Goal: Information Seeking & Learning: Learn about a topic

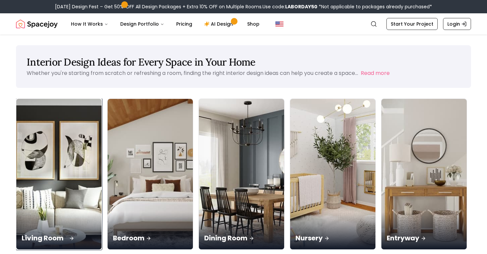
click at [68, 156] on img at bounding box center [59, 174] width 90 height 158
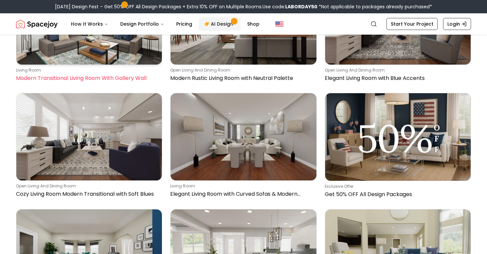
scroll to position [2563, 0]
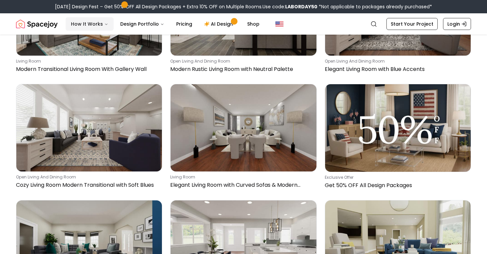
click at [102, 26] on button "How It Works" at bounding box center [90, 23] width 48 height 13
click at [99, 21] on button "How It Works" at bounding box center [90, 23] width 48 height 13
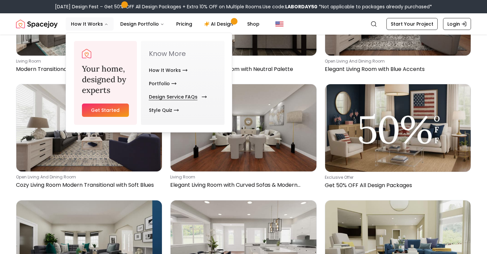
click at [171, 96] on link "Design Service FAQs" at bounding box center [176, 96] width 55 height 13
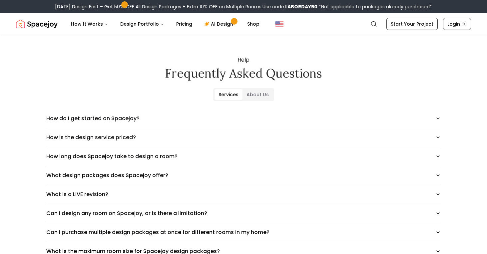
click at [78, 129] on button "How is the design service priced?" at bounding box center [243, 137] width 394 height 19
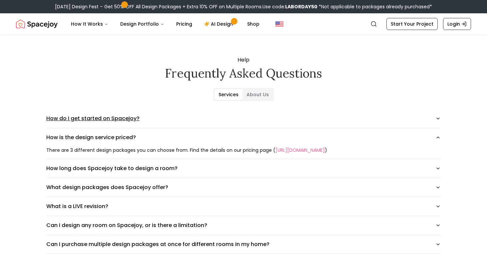
click at [84, 120] on button "How do I get started on Spacejoy?" at bounding box center [243, 118] width 394 height 19
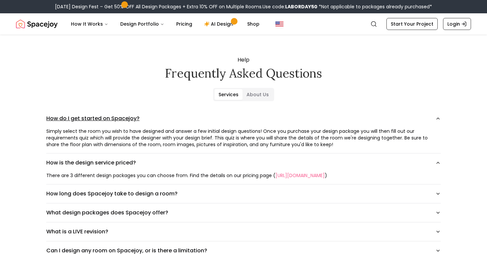
click at [84, 120] on button "How do I get started on Spacejoy?" at bounding box center [243, 118] width 394 height 19
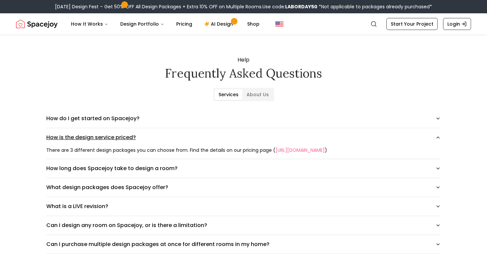
click at [84, 140] on button "How is the design service priced?" at bounding box center [243, 137] width 394 height 19
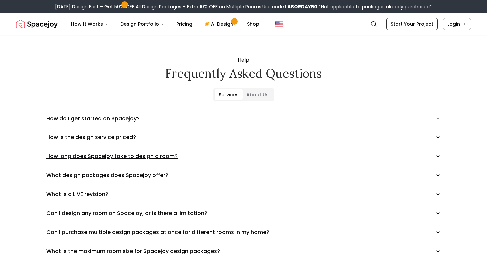
click at [82, 153] on button "How long does Spacejoy take to design a room?" at bounding box center [243, 156] width 394 height 19
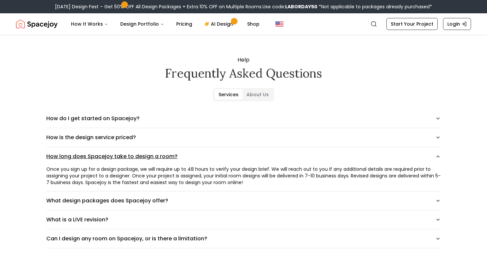
scroll to position [10, 0]
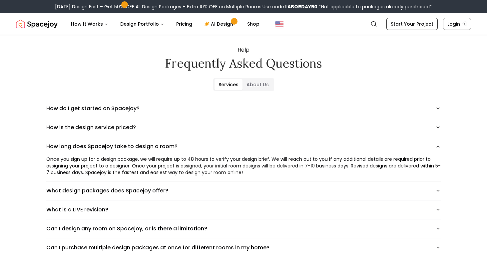
drag, startPoint x: 82, startPoint y: 153, endPoint x: 111, endPoint y: 185, distance: 42.7
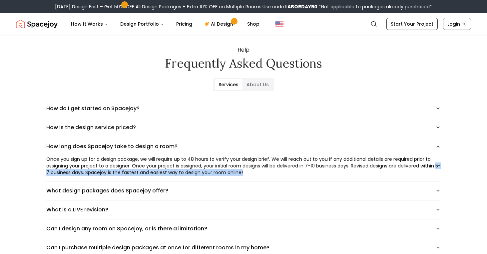
drag, startPoint x: 283, startPoint y: 171, endPoint x: 46, endPoint y: 173, distance: 237.5
click at [46, 173] on div "Once you sign up for a design package, we will require up to 48 hours to verify…" at bounding box center [243, 166] width 394 height 20
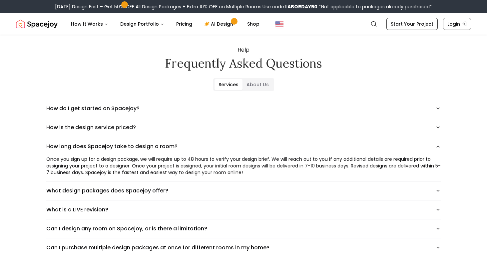
scroll to position [24, 0]
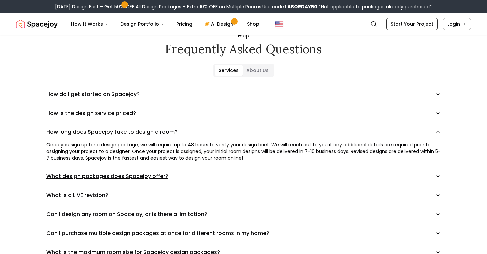
click at [48, 179] on button "What design packages does Spacejoy offer?" at bounding box center [243, 176] width 394 height 19
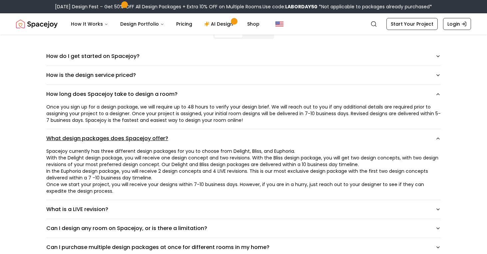
scroll to position [74, 0]
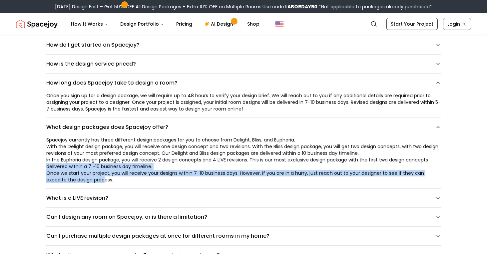
drag, startPoint x: 103, startPoint y: 183, endPoint x: 31, endPoint y: 170, distance: 73.8
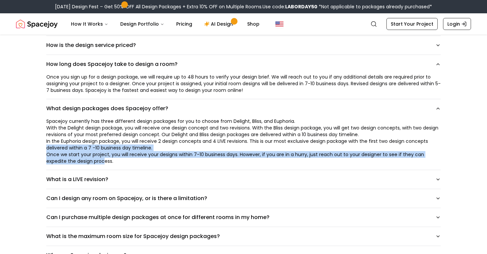
scroll to position [93, 0]
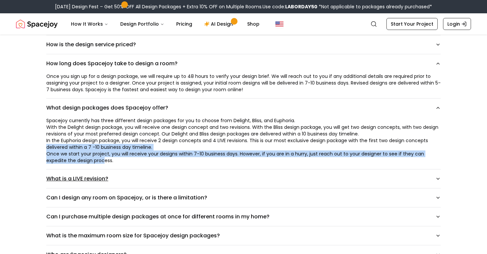
click at [77, 171] on button "What is a LIVE revision?" at bounding box center [243, 179] width 394 height 19
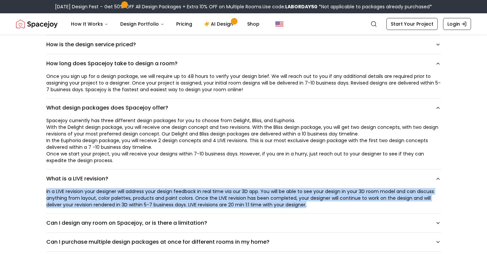
drag, startPoint x: 46, startPoint y: 191, endPoint x: 78, endPoint y: 212, distance: 38.3
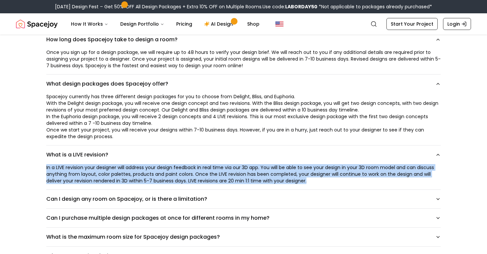
scroll to position [118, 0]
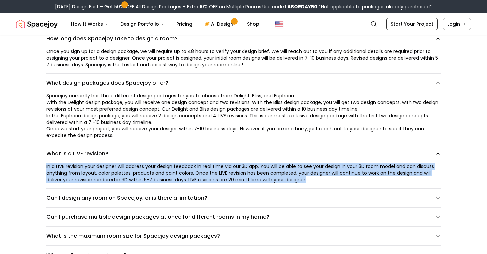
click at [115, 178] on div "In a LIVE revision your designer will address your design feedback in real time…" at bounding box center [243, 173] width 394 height 20
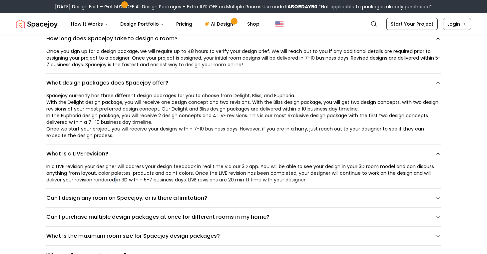
click at [115, 178] on div "In a LIVE revision your designer will address your design feedback in real time…" at bounding box center [243, 173] width 394 height 20
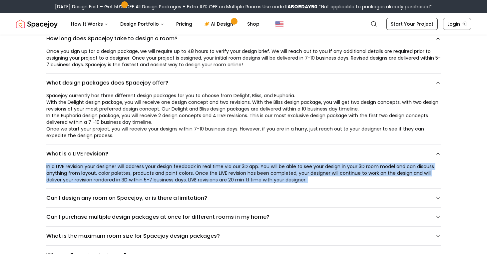
drag, startPoint x: 115, startPoint y: 178, endPoint x: 172, endPoint y: 174, distance: 56.7
click at [117, 178] on div "In a LIVE revision your designer will address your design feedback in real time…" at bounding box center [243, 173] width 394 height 20
click at [177, 174] on div "In a LIVE revision your designer will address your design feedback in real time…" at bounding box center [243, 173] width 394 height 20
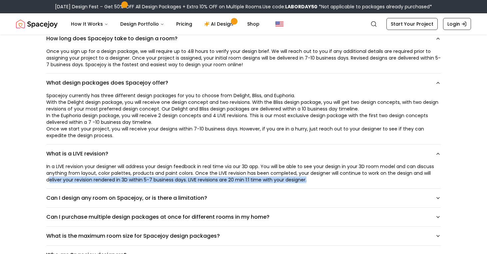
drag, startPoint x: 267, startPoint y: 186, endPoint x: 49, endPoint y: 181, distance: 217.5
click at [49, 181] on div "In a LIVE revision your designer will address your design feedback in real time…" at bounding box center [243, 175] width 394 height 25
click at [52, 194] on button "Can I design any room on Spacejoy, or is there a limitation?" at bounding box center [243, 198] width 394 height 19
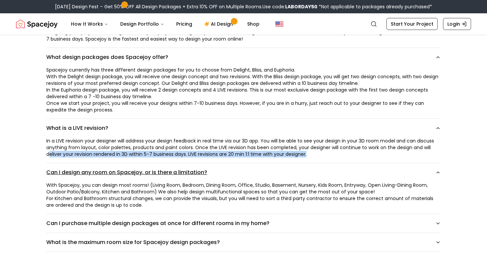
scroll to position [145, 0]
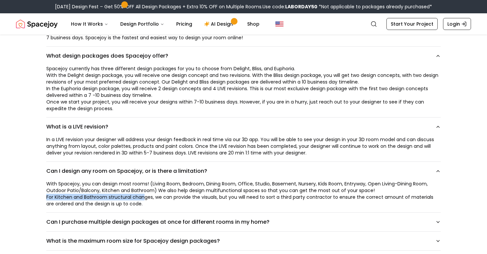
drag, startPoint x: 144, startPoint y: 199, endPoint x: 42, endPoint y: 199, distance: 101.9
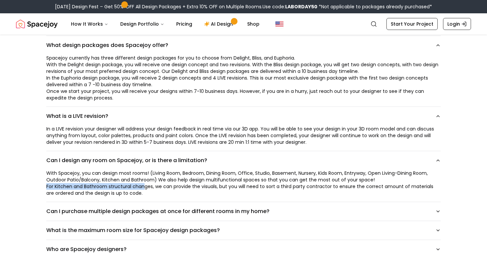
scroll to position [157, 0]
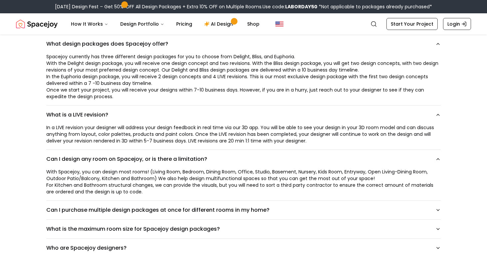
click at [67, 183] on p "For Kitchen and Bathroom structural changes, we can provide the visuals, but yo…" at bounding box center [243, 188] width 394 height 13
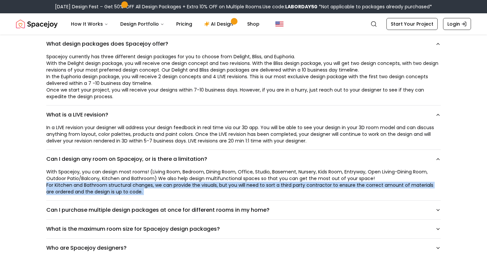
click at [67, 183] on p "For Kitchen and Bathroom structural changes, we can provide the visuals, but yo…" at bounding box center [243, 188] width 394 height 13
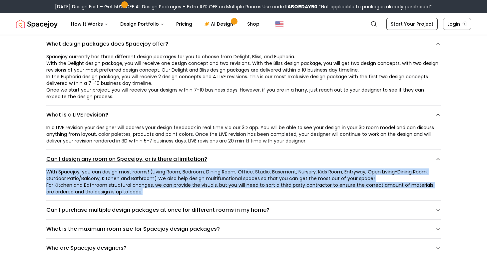
drag, startPoint x: 153, startPoint y: 192, endPoint x: 58, endPoint y: 164, distance: 98.9
click at [58, 164] on div "Can I design any room on Spacejoy, or is there a limitation? With Spacejoy, you…" at bounding box center [243, 175] width 394 height 51
click at [54, 179] on p "With Spacejoy, you can design most rooms! (Living Room, Bedroom, Dining Room, O…" at bounding box center [243, 175] width 394 height 13
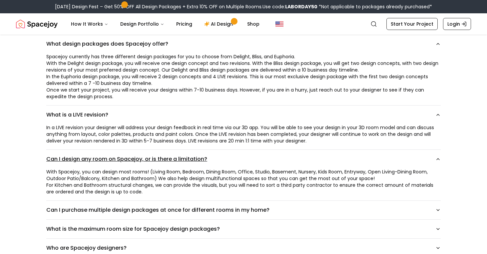
click at [88, 161] on button "Can I design any room on Spacejoy, or is there a limitation?" at bounding box center [243, 159] width 394 height 19
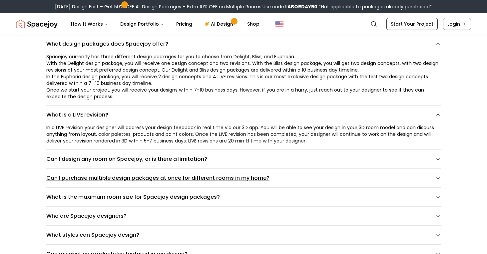
click at [84, 171] on button "Can I purchase multiple design packages at once for different rooms in my home?" at bounding box center [243, 178] width 394 height 19
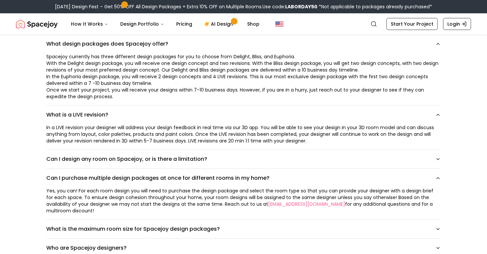
drag, startPoint x: 38, startPoint y: 179, endPoint x: 44, endPoint y: 216, distance: 37.8
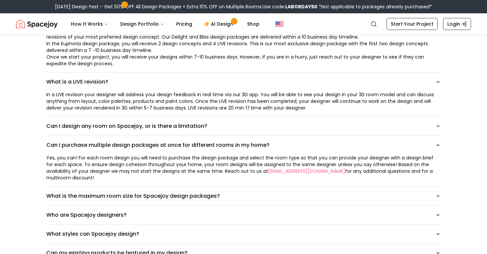
scroll to position [229, 0]
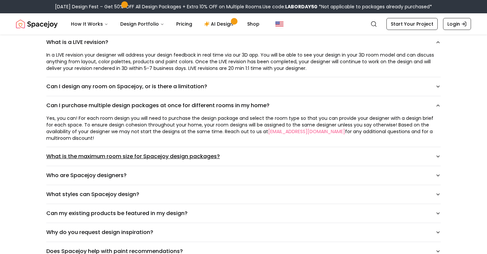
click at [86, 157] on button "What is the maximum room size for Spacejoy design packages?" at bounding box center [243, 156] width 394 height 19
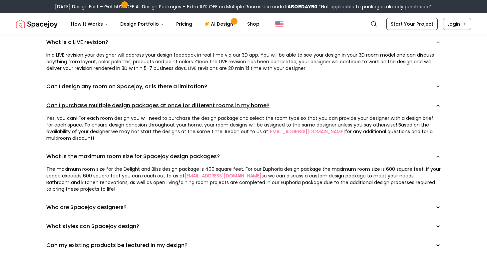
click at [104, 112] on button "Can I purchase multiple design packages at once for different rooms in my home?" at bounding box center [243, 105] width 394 height 19
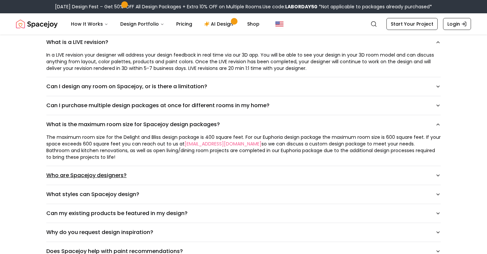
click at [96, 181] on button "Who are Spacejoy designers?" at bounding box center [243, 175] width 394 height 19
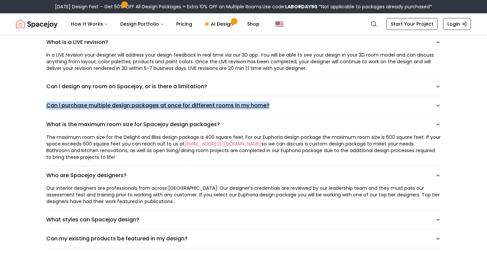
click at [111, 113] on button "Can I purchase multiple design packages at once for different rooms in my home?" at bounding box center [243, 105] width 394 height 19
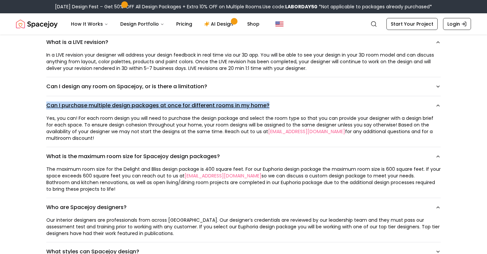
click at [111, 113] on button "Can I purchase multiple design packages at once for different rooms in my home?" at bounding box center [243, 105] width 394 height 19
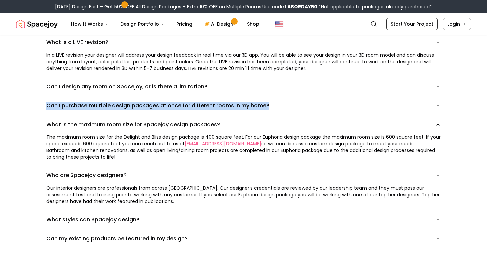
click at [111, 129] on button "What is the maximum room size for Spacejoy design packages?" at bounding box center [243, 124] width 394 height 19
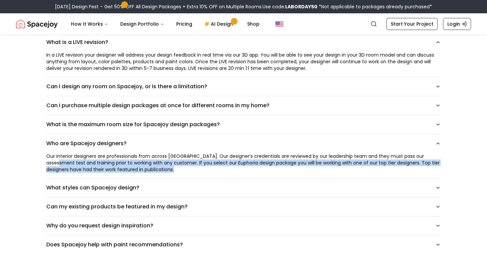
drag, startPoint x: 165, startPoint y: 174, endPoint x: 59, endPoint y: 161, distance: 106.3
click at [59, 161] on div "Our interior designers are professionals from across [GEOGRAPHIC_DATA]. Our des…" at bounding box center [243, 165] width 394 height 25
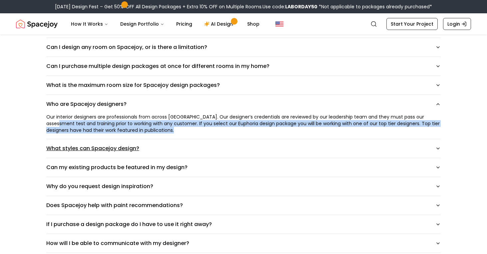
click at [74, 155] on button "What styles can Spacejoy design?" at bounding box center [243, 148] width 394 height 19
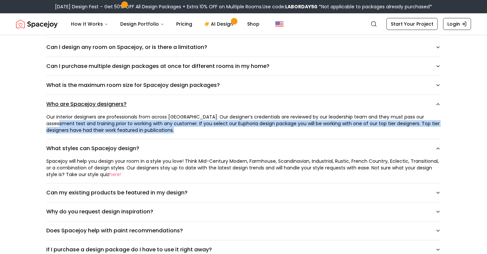
click at [85, 104] on button "Who are Spacejoy designers?" at bounding box center [243, 104] width 394 height 19
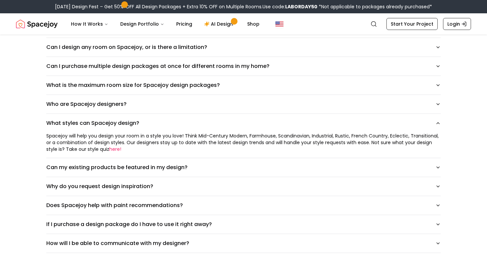
click at [116, 150] on link "here!" at bounding box center [115, 149] width 12 height 7
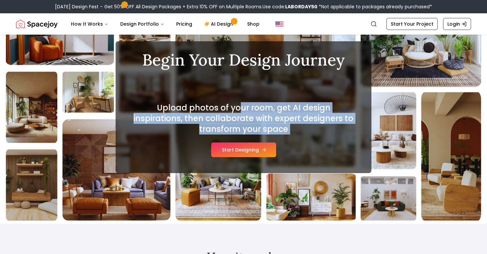
drag, startPoint x: 215, startPoint y: 111, endPoint x: 216, endPoint y: 144, distance: 33.7
click at [216, 145] on div "Upload photos of your room, get AI design inspirations, then collaborate with e…" at bounding box center [244, 130] width 224 height 55
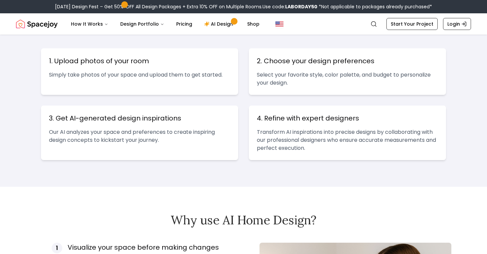
scroll to position [273, 0]
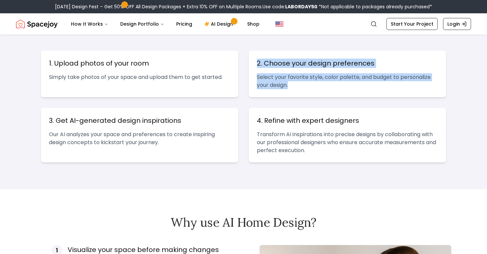
drag, startPoint x: 259, startPoint y: 61, endPoint x: 296, endPoint y: 85, distance: 44.0
click at [296, 85] on div "2. Choose your design preferences Select your favorite style, color palette, an…" at bounding box center [347, 74] width 197 height 47
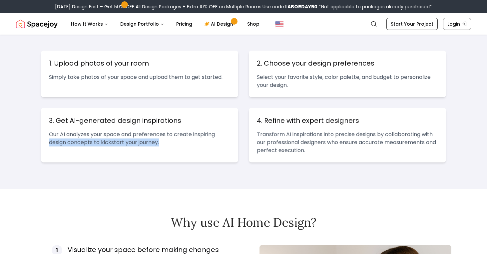
drag, startPoint x: 160, startPoint y: 141, endPoint x: 47, endPoint y: 140, distance: 113.2
click at [47, 140] on div "3. Get AI-generated design inspirations Our AI analyzes your space and preferen…" at bounding box center [139, 135] width 197 height 55
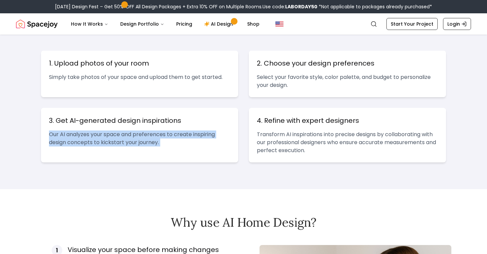
drag, startPoint x: 47, startPoint y: 140, endPoint x: 180, endPoint y: 112, distance: 136.1
click at [47, 140] on div "3. Get AI-generated design inspirations Our AI analyzes your space and preferen…" at bounding box center [139, 135] width 197 height 55
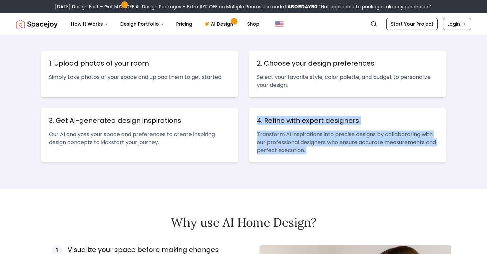
drag, startPoint x: 255, startPoint y: 117, endPoint x: 316, endPoint y: 143, distance: 66.5
click at [316, 143] on div "4. Refine with expert designers Transform AI inspirations into precise designs …" at bounding box center [347, 135] width 197 height 55
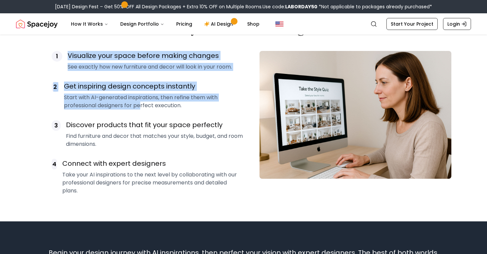
scroll to position [470, 0]
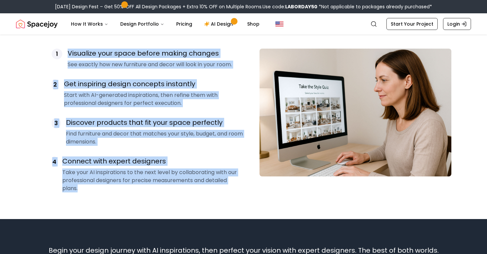
drag, startPoint x: 99, startPoint y: 57, endPoint x: 182, endPoint y: 190, distance: 156.1
click at [182, 190] on div "Why use AI Home Design? 1 Visualize your space before making changes See exactl…" at bounding box center [243, 105] width 487 height 173
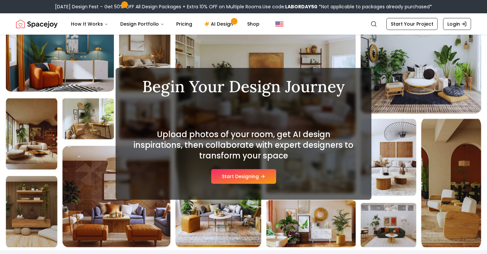
scroll to position [0, 0]
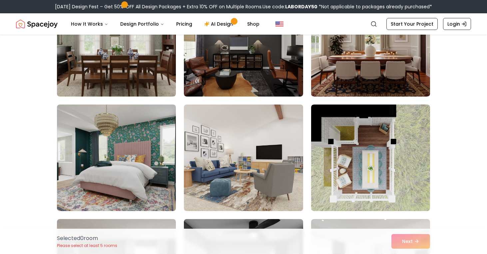
scroll to position [111, 0]
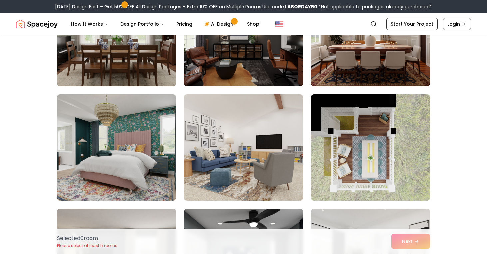
click at [116, 150] on img at bounding box center [116, 147] width 119 height 107
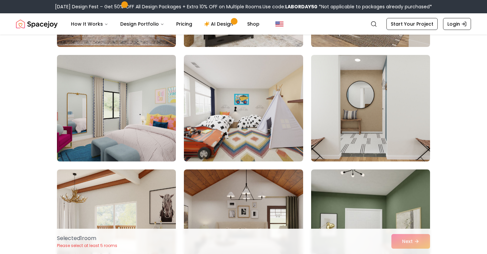
scroll to position [611, 0]
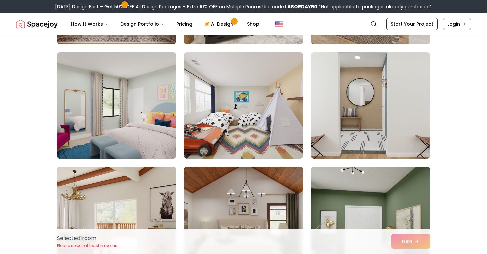
click at [70, 123] on img at bounding box center [116, 106] width 125 height 112
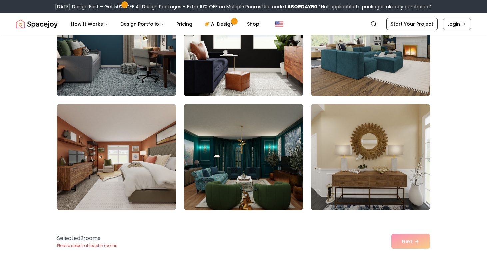
scroll to position [1031, 0]
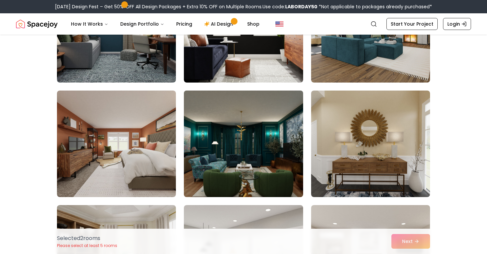
click at [212, 155] on img at bounding box center [243, 144] width 125 height 112
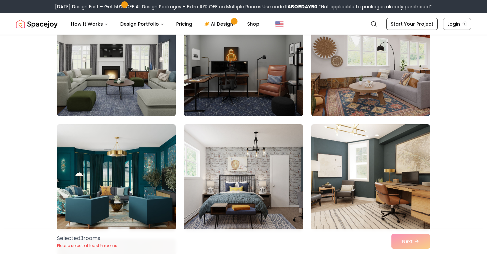
scroll to position [1343, 0]
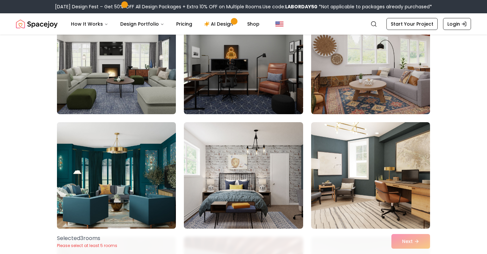
click at [77, 182] on img at bounding box center [116, 176] width 125 height 112
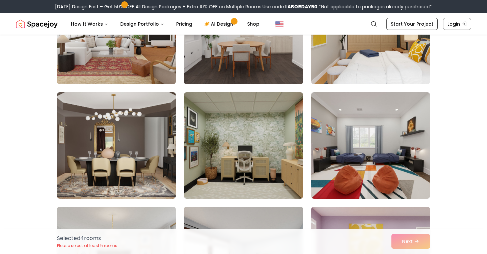
scroll to position [1947, 0]
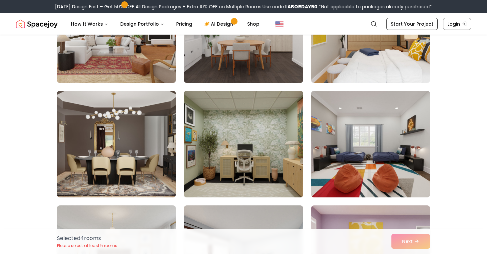
click at [192, 146] on img at bounding box center [243, 144] width 125 height 112
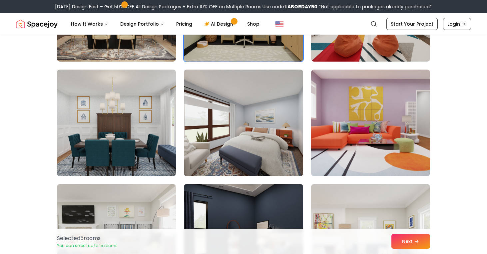
scroll to position [2086, 0]
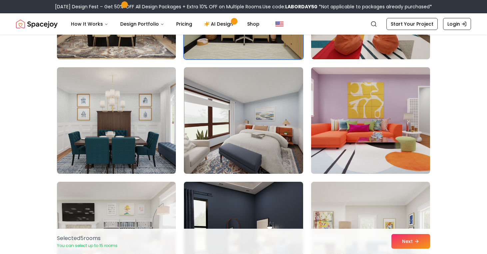
click at [352, 160] on img at bounding box center [370, 121] width 125 height 112
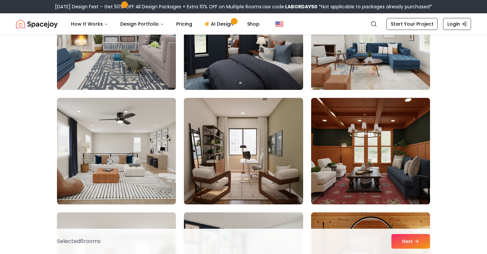
scroll to position [2288, 0]
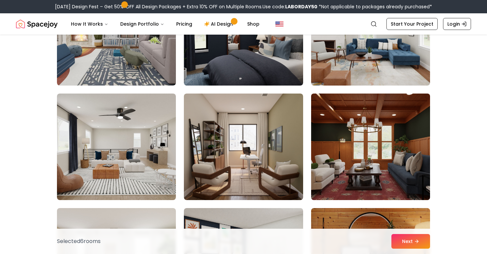
click at [336, 140] on img at bounding box center [370, 147] width 125 height 112
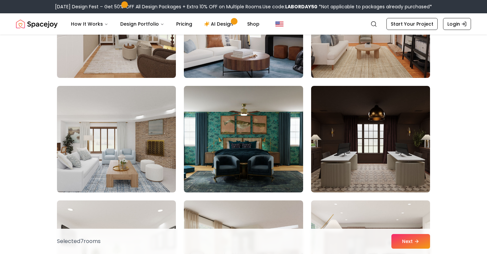
scroll to position [3213, 0]
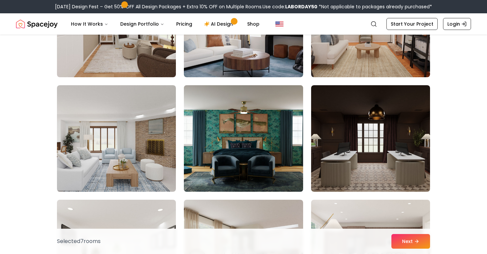
click at [204, 159] on img at bounding box center [243, 139] width 125 height 112
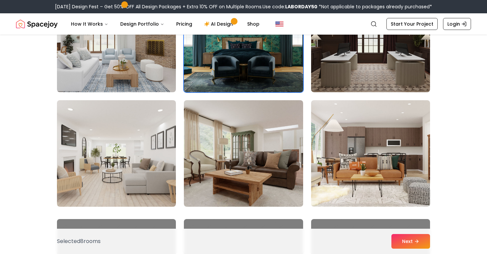
scroll to position [3314, 0]
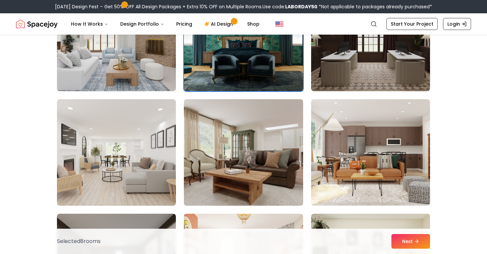
click at [282, 160] on img at bounding box center [243, 152] width 119 height 107
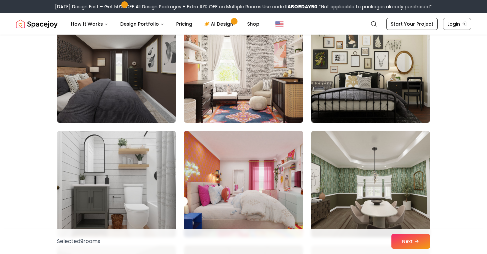
scroll to position [3573, 0]
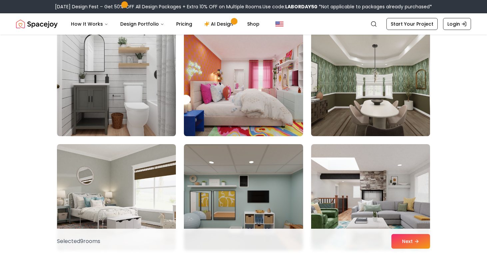
click at [351, 89] on img at bounding box center [370, 83] width 125 height 112
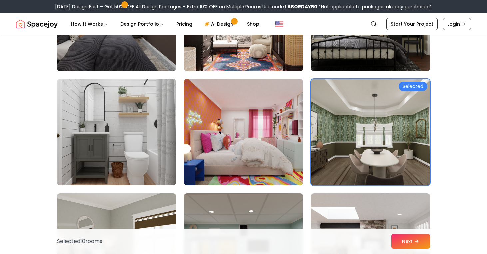
scroll to position [3563, 0]
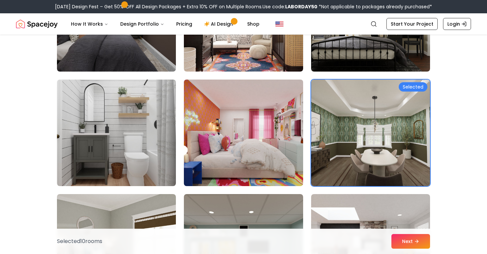
click at [252, 127] on img at bounding box center [243, 133] width 125 height 112
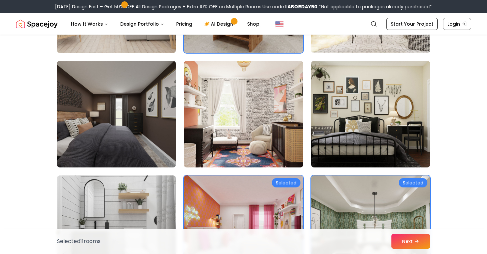
scroll to position [3463, 0]
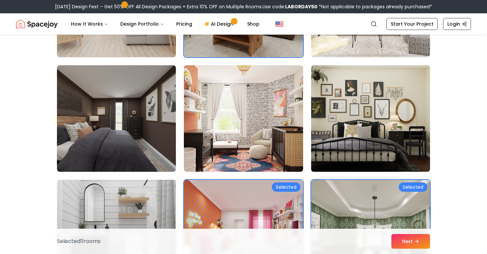
click at [332, 119] on img at bounding box center [370, 119] width 125 height 112
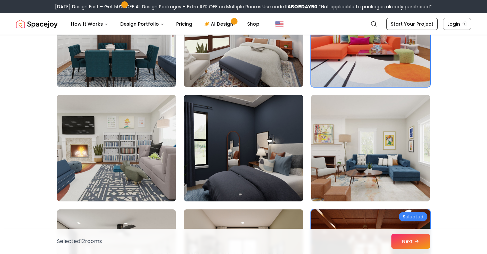
scroll to position [2173, 0]
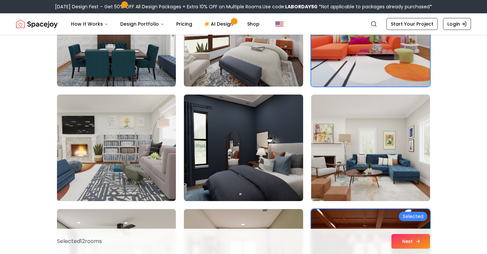
click at [407, 237] on button "Next" at bounding box center [410, 241] width 39 height 15
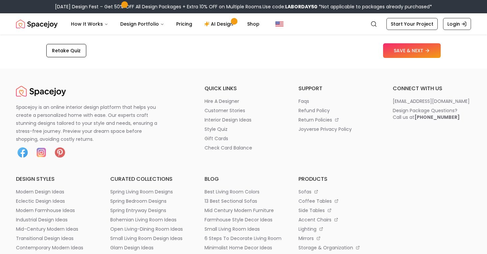
scroll to position [1152, 0]
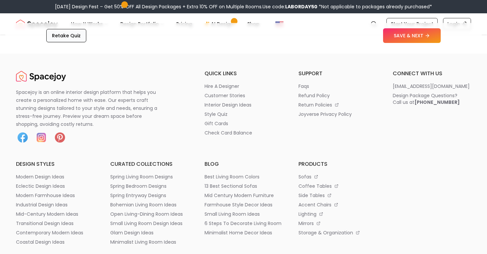
click at [60, 29] on button "Retake Quiz" at bounding box center [66, 35] width 40 height 13
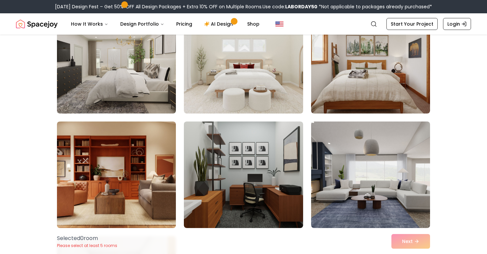
scroll to position [226, 0]
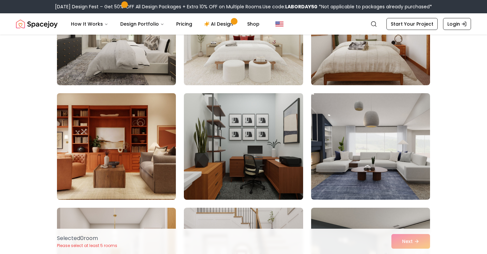
click at [76, 134] on img at bounding box center [116, 147] width 125 height 112
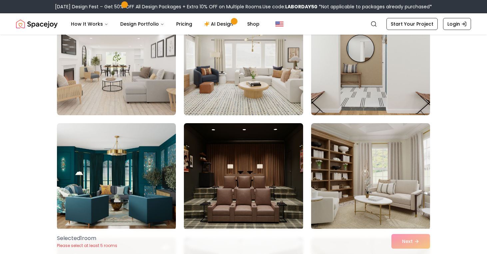
scroll to position [655, 0]
click at [181, 156] on div "Selected" at bounding box center [243, 19] width 373 height 1167
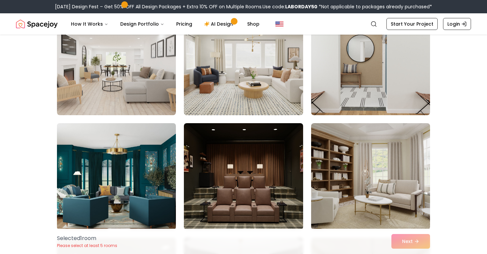
click at [158, 156] on img at bounding box center [116, 177] width 125 height 112
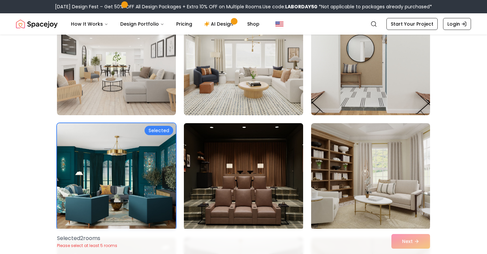
click at [219, 160] on img at bounding box center [243, 177] width 125 height 112
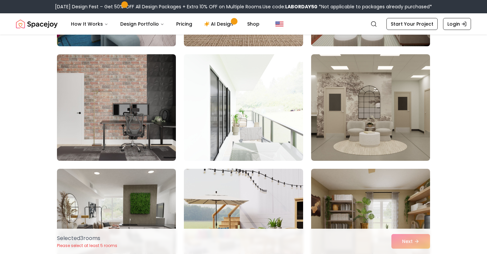
scroll to position [1200, 0]
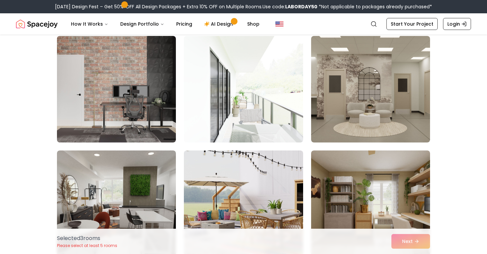
click at [345, 135] on img at bounding box center [370, 89] width 119 height 107
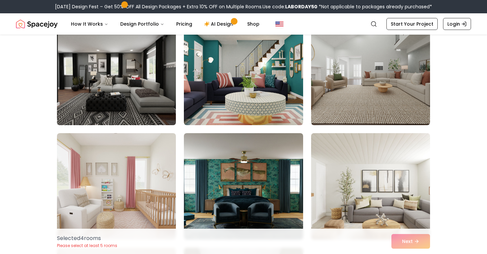
scroll to position [1732, 0]
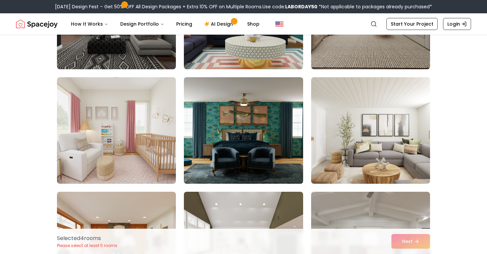
click at [247, 136] on img at bounding box center [243, 131] width 125 height 112
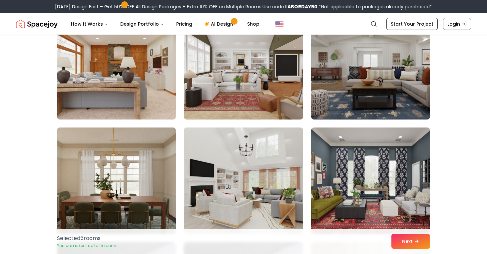
scroll to position [1972, 0]
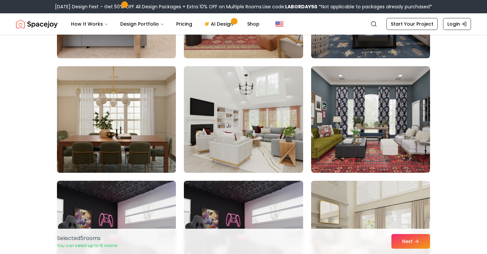
click at [147, 126] on img at bounding box center [116, 120] width 125 height 112
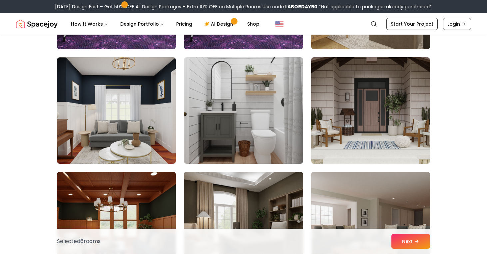
scroll to position [2270, 0]
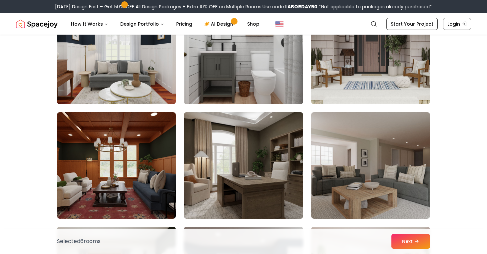
click at [211, 138] on img at bounding box center [243, 166] width 125 height 112
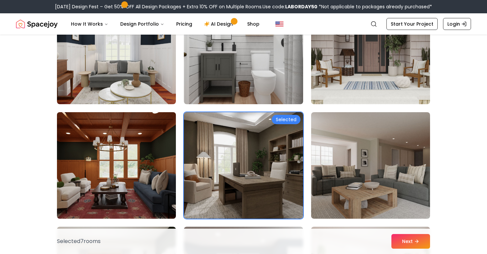
click at [156, 132] on img at bounding box center [116, 166] width 125 height 112
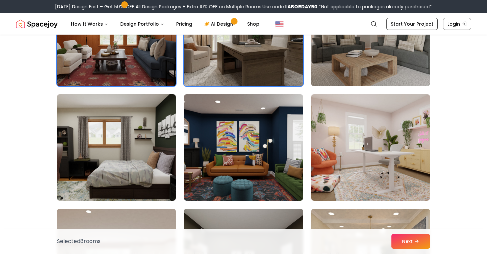
scroll to position [2413, 0]
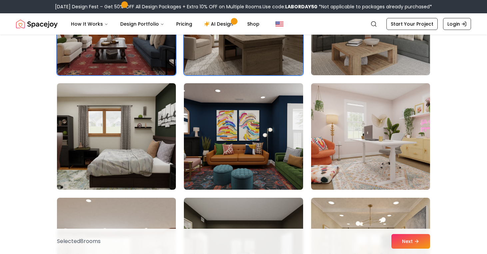
click at [353, 144] on img at bounding box center [370, 137] width 125 height 112
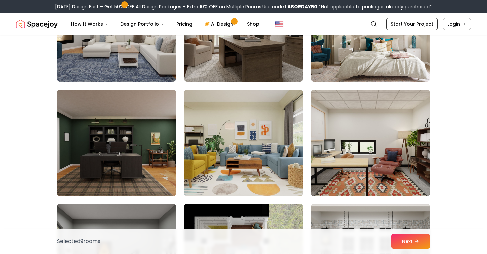
scroll to position [2756, 0]
